Goal: Obtain resource: Obtain resource

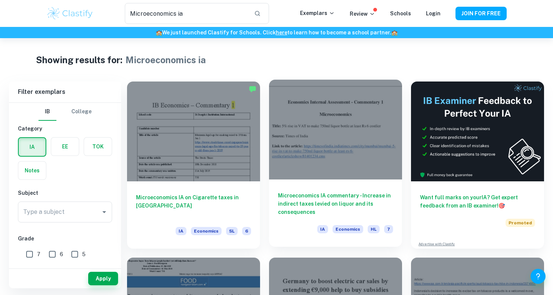
click at [370, 163] on div at bounding box center [335, 130] width 133 height 100
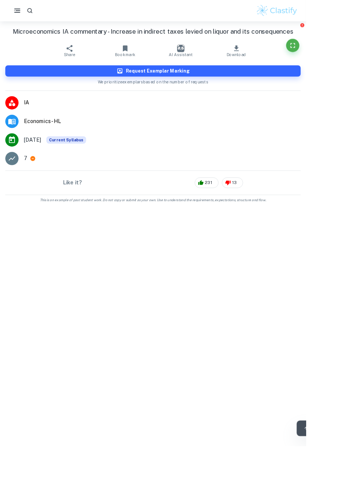
scroll to position [36, 0]
type input "1"
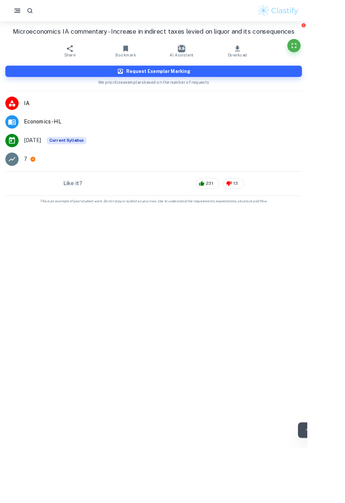
scroll to position [0, 0]
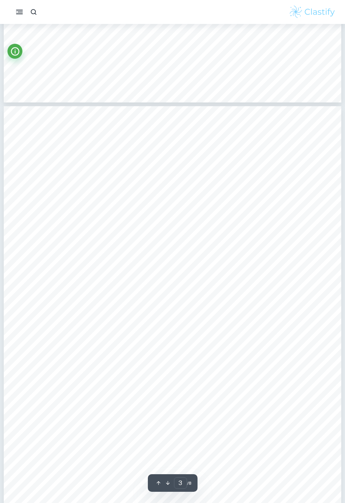
scroll to position [561, 0]
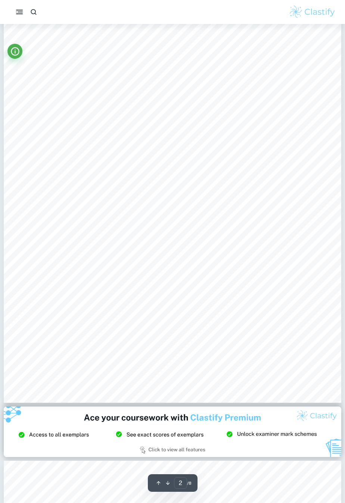
type input "1"
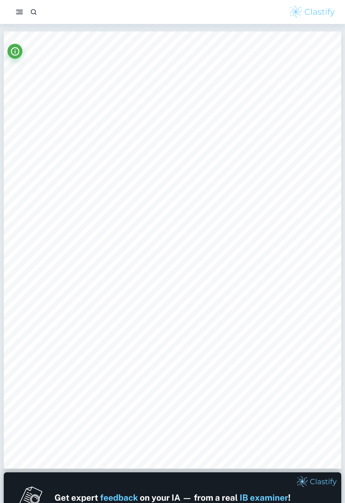
scroll to position [5, 0]
